Goal: Information Seeking & Learning: Learn about a topic

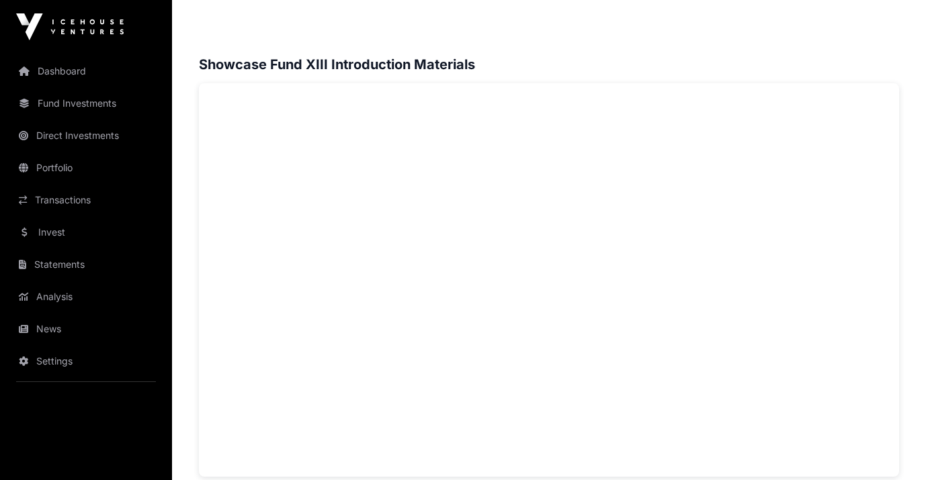
scroll to position [873, 0]
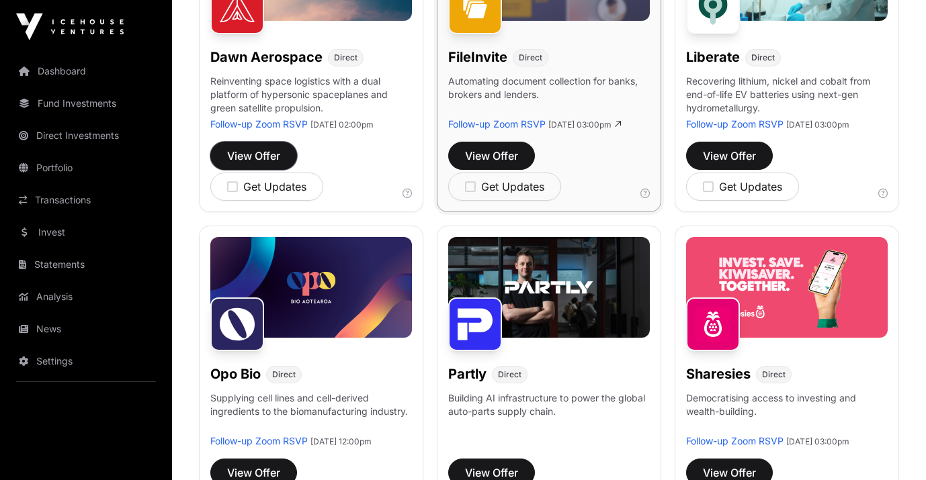
scroll to position [620, 0]
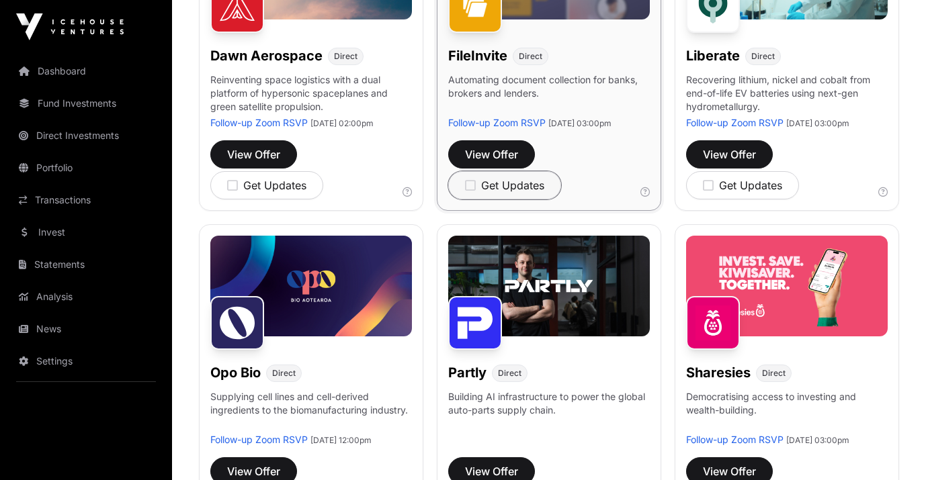
click at [472, 192] on icon "button" at bounding box center [470, 185] width 11 height 12
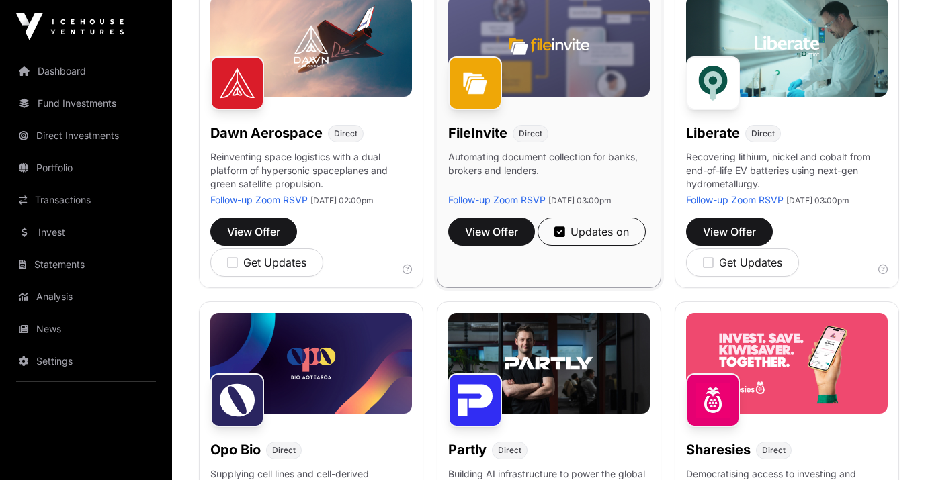
scroll to position [541, 0]
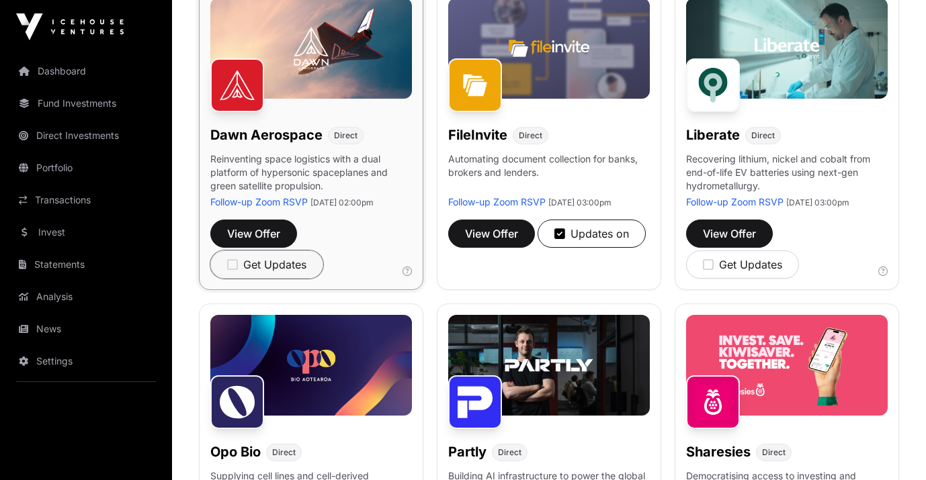
click at [233, 271] on icon "button" at bounding box center [232, 265] width 11 height 12
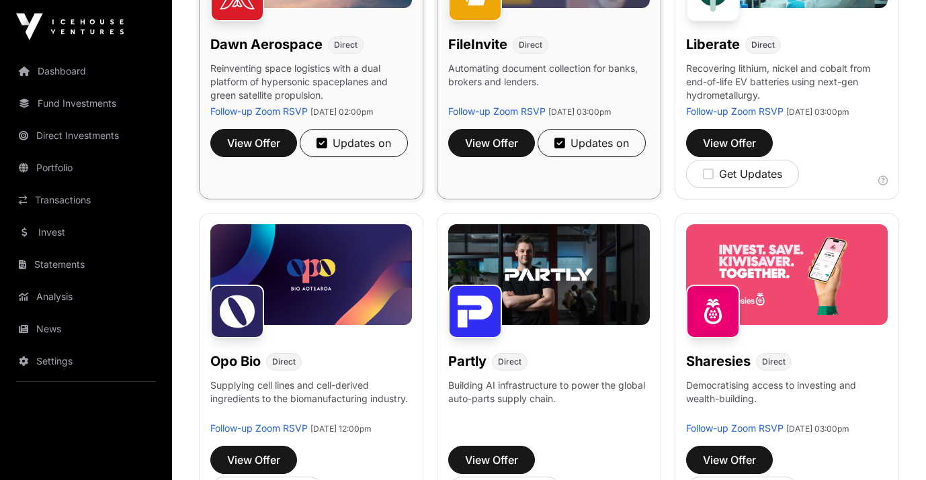
scroll to position [633, 0]
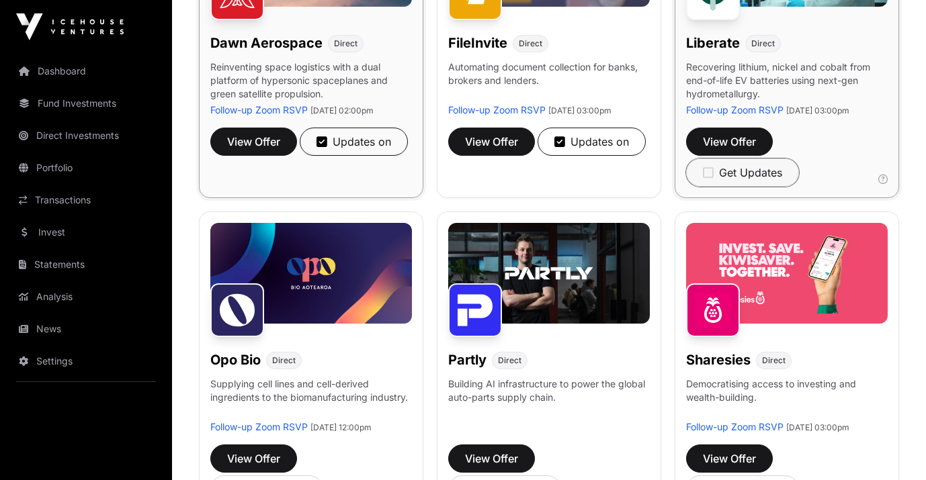
click at [710, 179] on icon "button" at bounding box center [708, 173] width 11 height 12
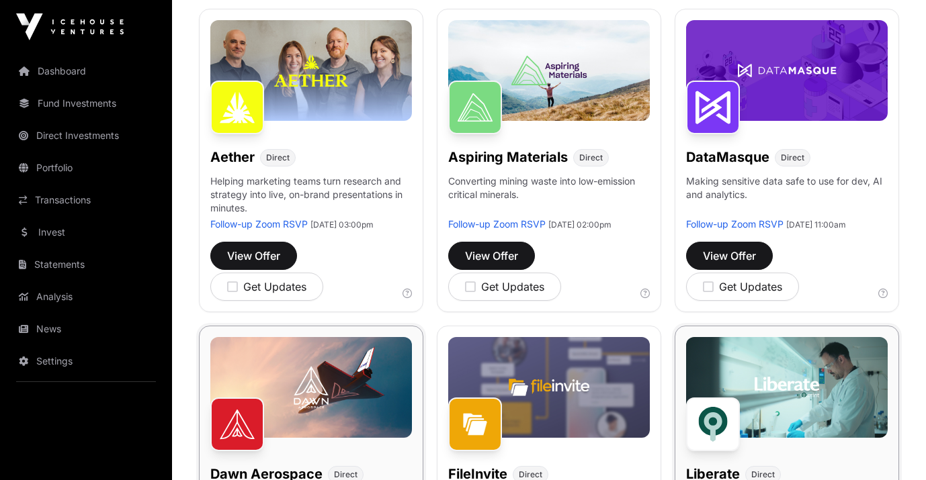
scroll to position [0, 0]
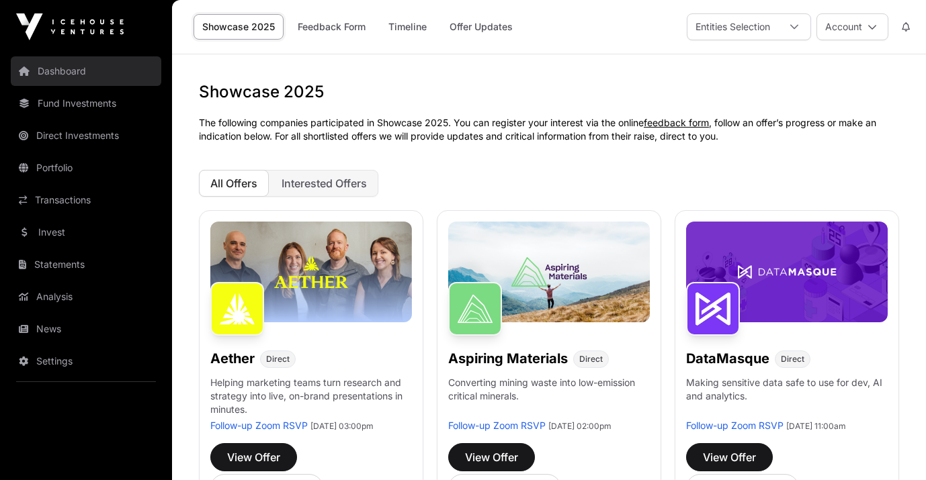
click at [77, 73] on link "Dashboard" at bounding box center [86, 71] width 151 height 30
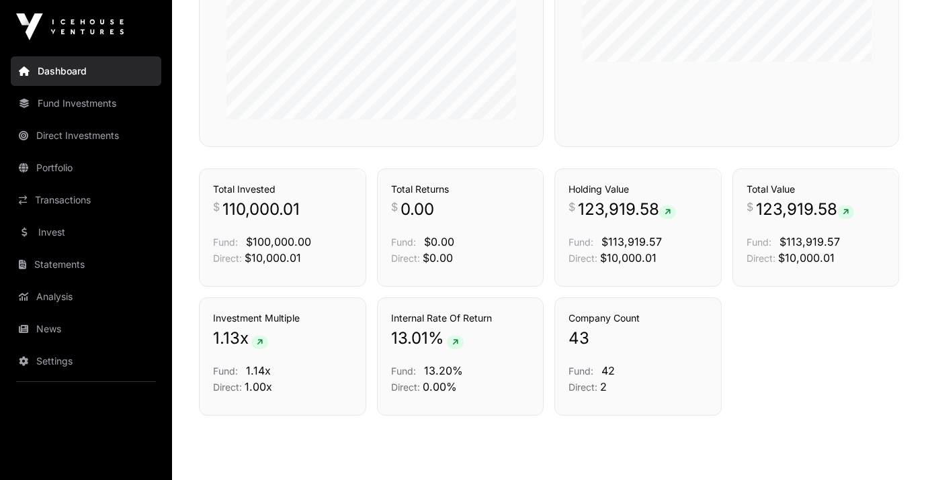
scroll to position [913, 0]
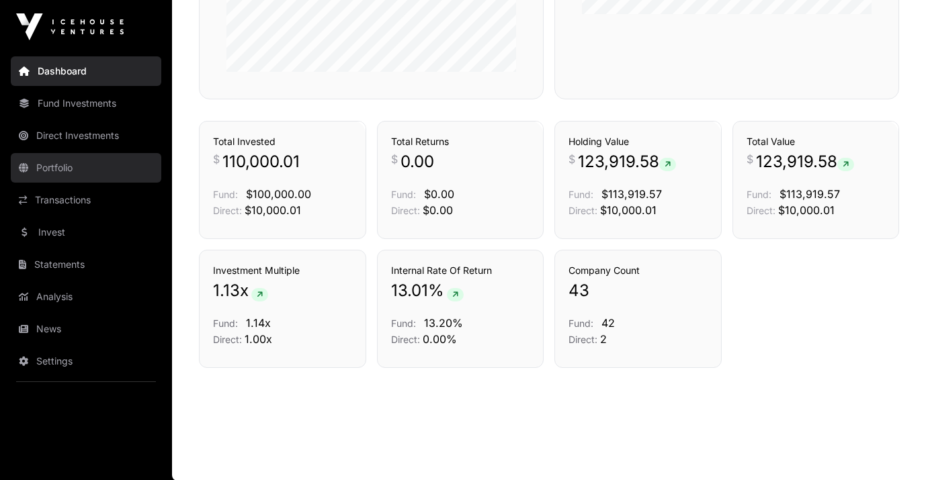
click at [97, 166] on link "Portfolio" at bounding box center [86, 168] width 151 height 30
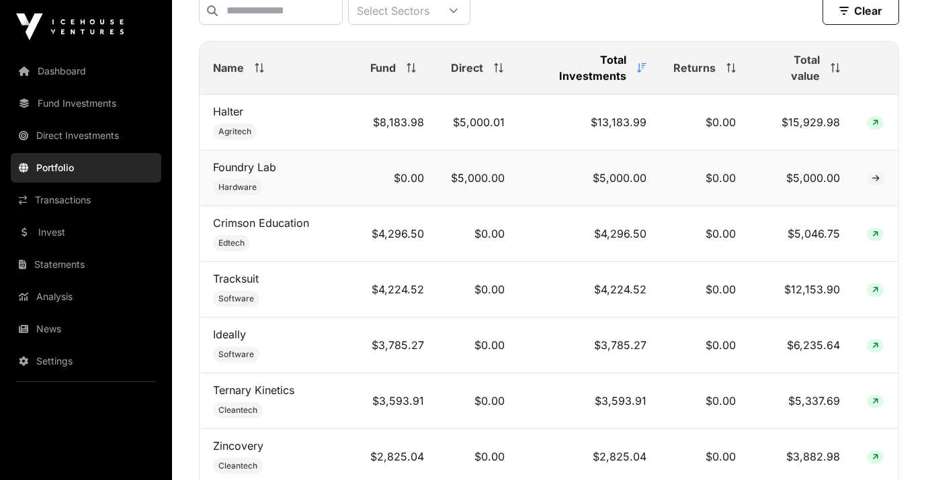
scroll to position [566, 0]
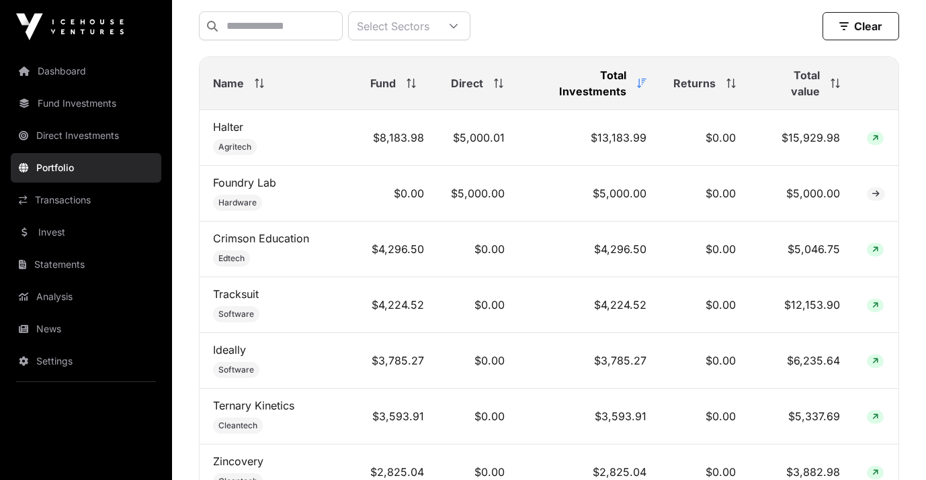
click at [813, 83] on span "Total value" at bounding box center [791, 83] width 57 height 32
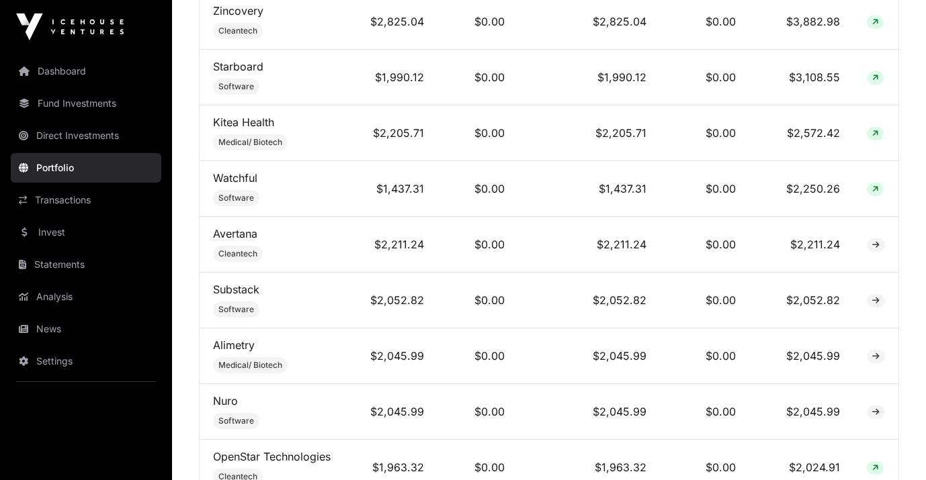
scroll to position [895, 0]
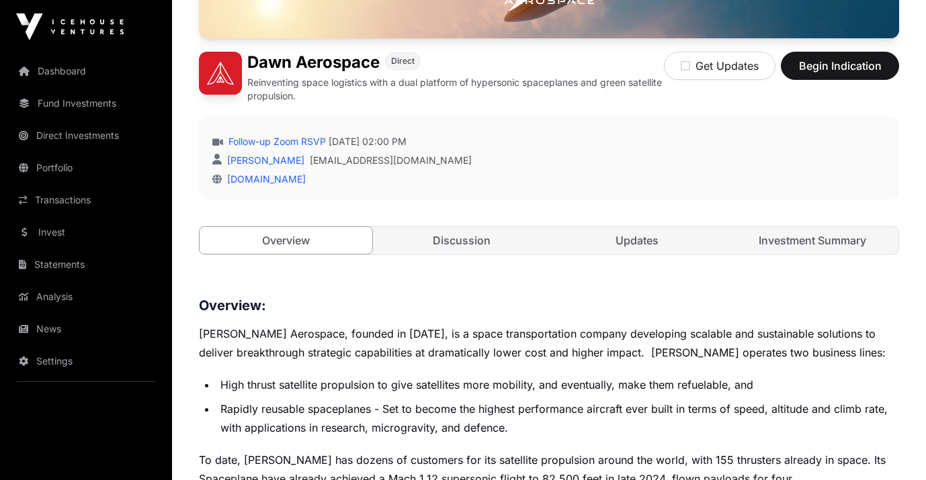
scroll to position [297, 0]
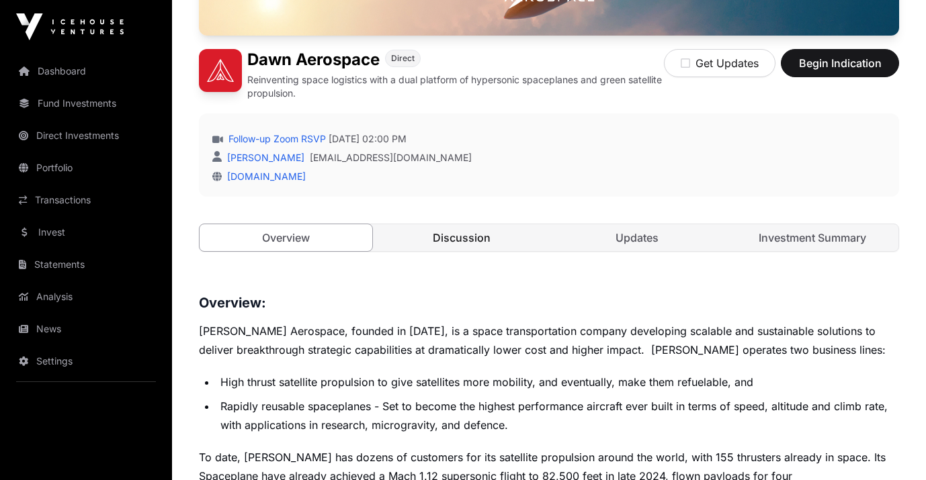
click at [474, 241] on link "Discussion" at bounding box center [461, 237] width 173 height 27
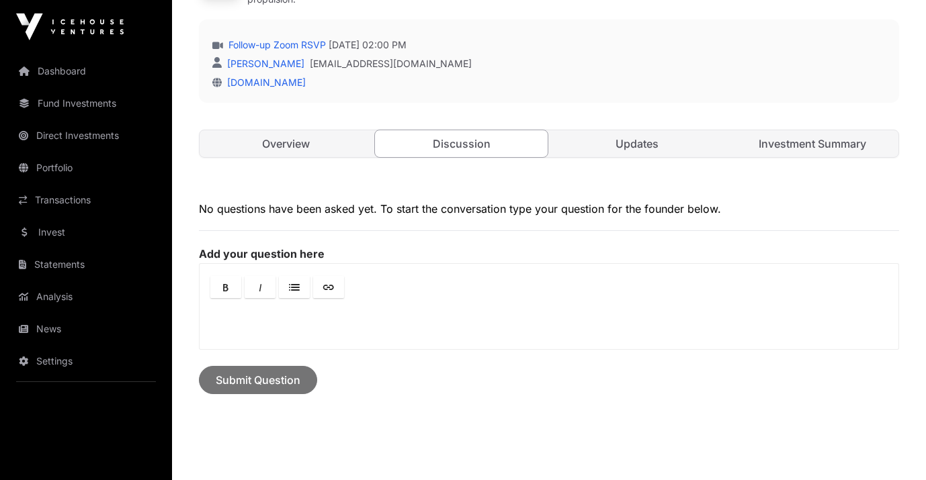
scroll to position [392, 0]
click at [647, 144] on link "Updates" at bounding box center [636, 143] width 173 height 27
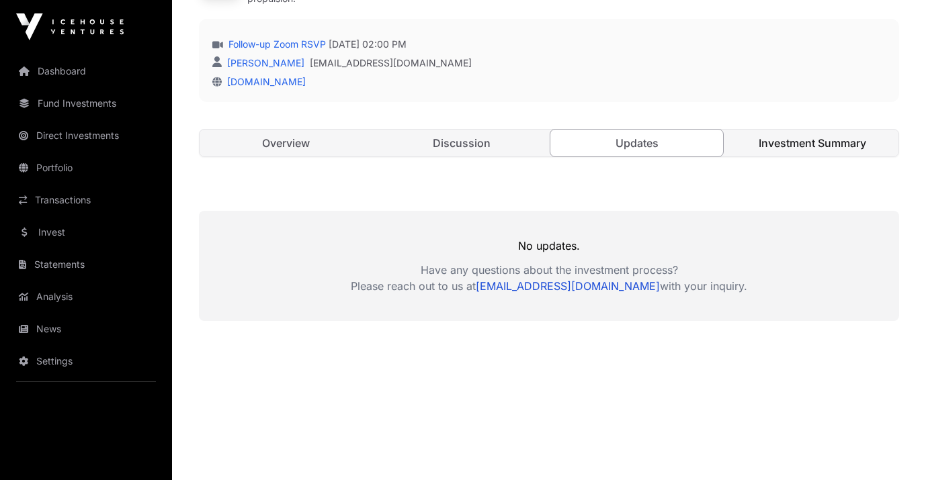
click at [781, 145] on link "Investment Summary" at bounding box center [812, 143] width 173 height 27
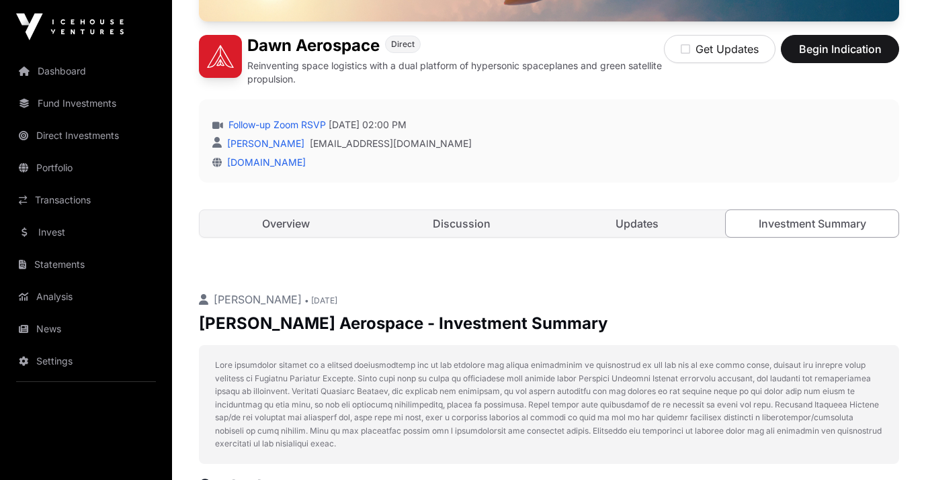
scroll to position [321, 0]
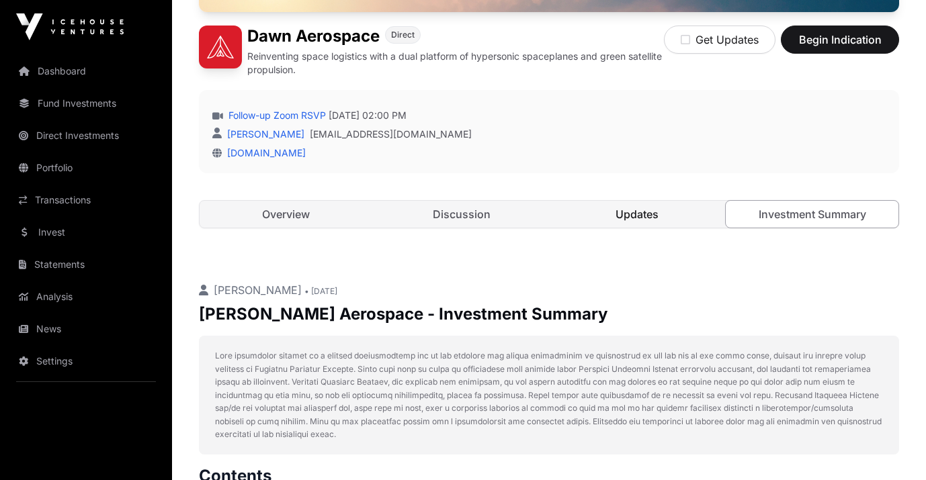
click at [640, 220] on link "Updates" at bounding box center [636, 214] width 173 height 27
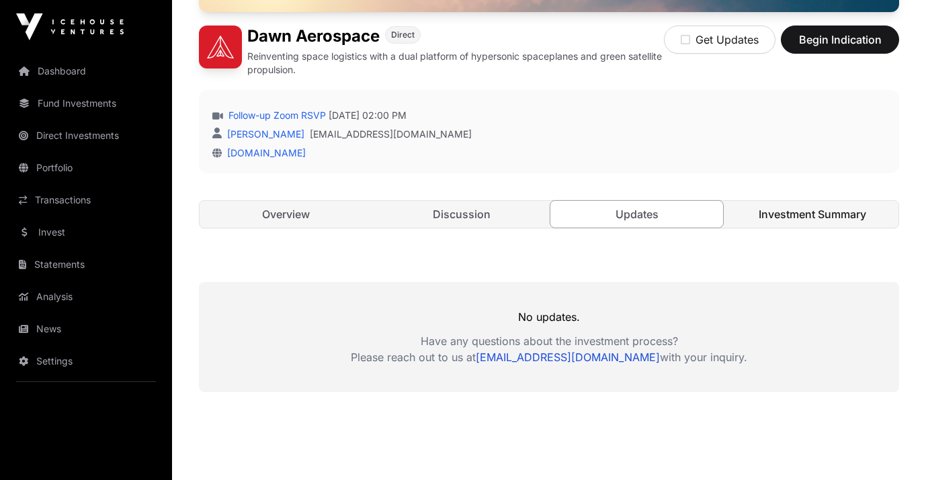
click at [791, 214] on link "Investment Summary" at bounding box center [812, 214] width 173 height 27
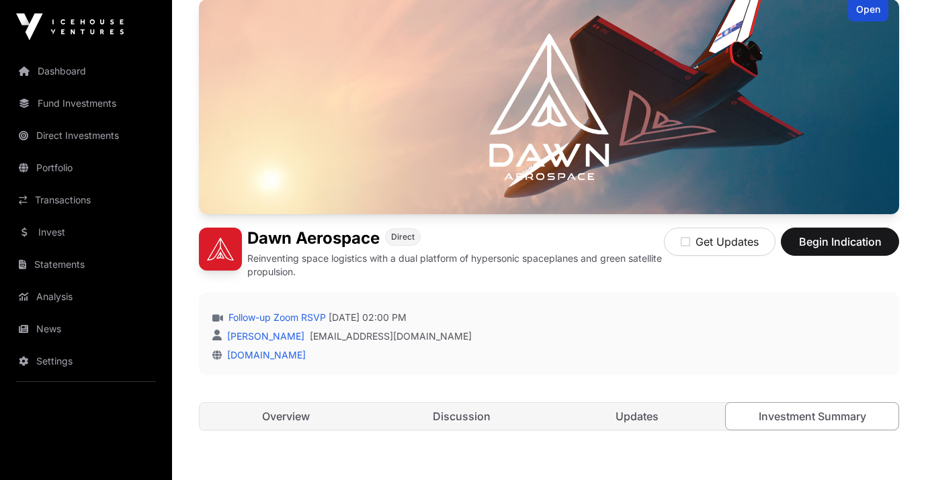
scroll to position [136, 0]
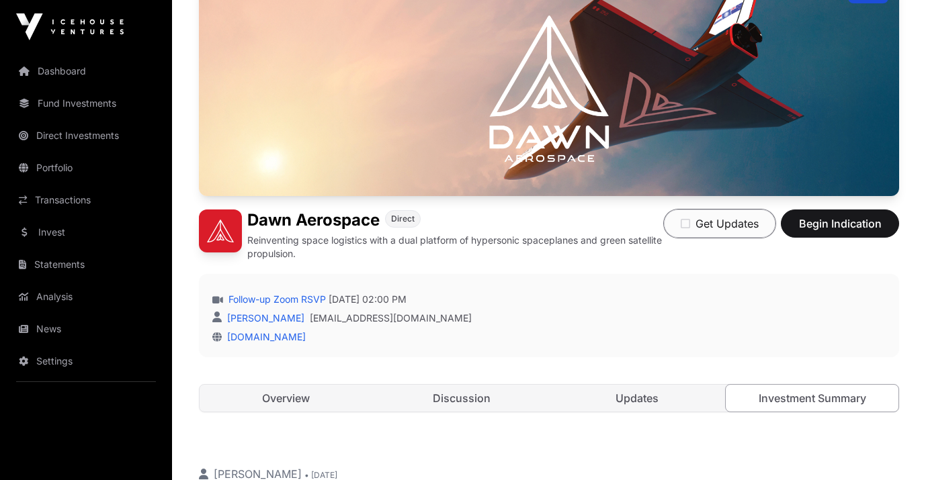
click at [686, 226] on icon "button" at bounding box center [685, 223] width 9 height 11
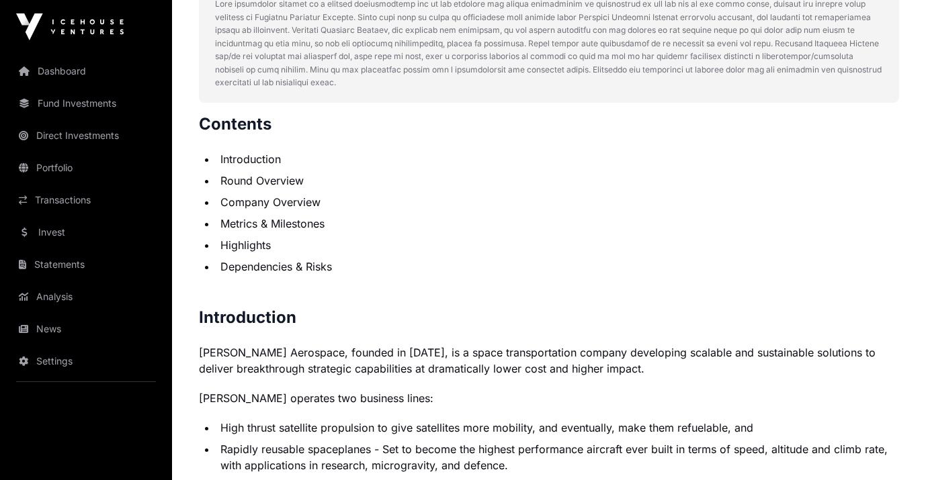
scroll to position [0, 0]
